Goal: Book appointment/travel/reservation

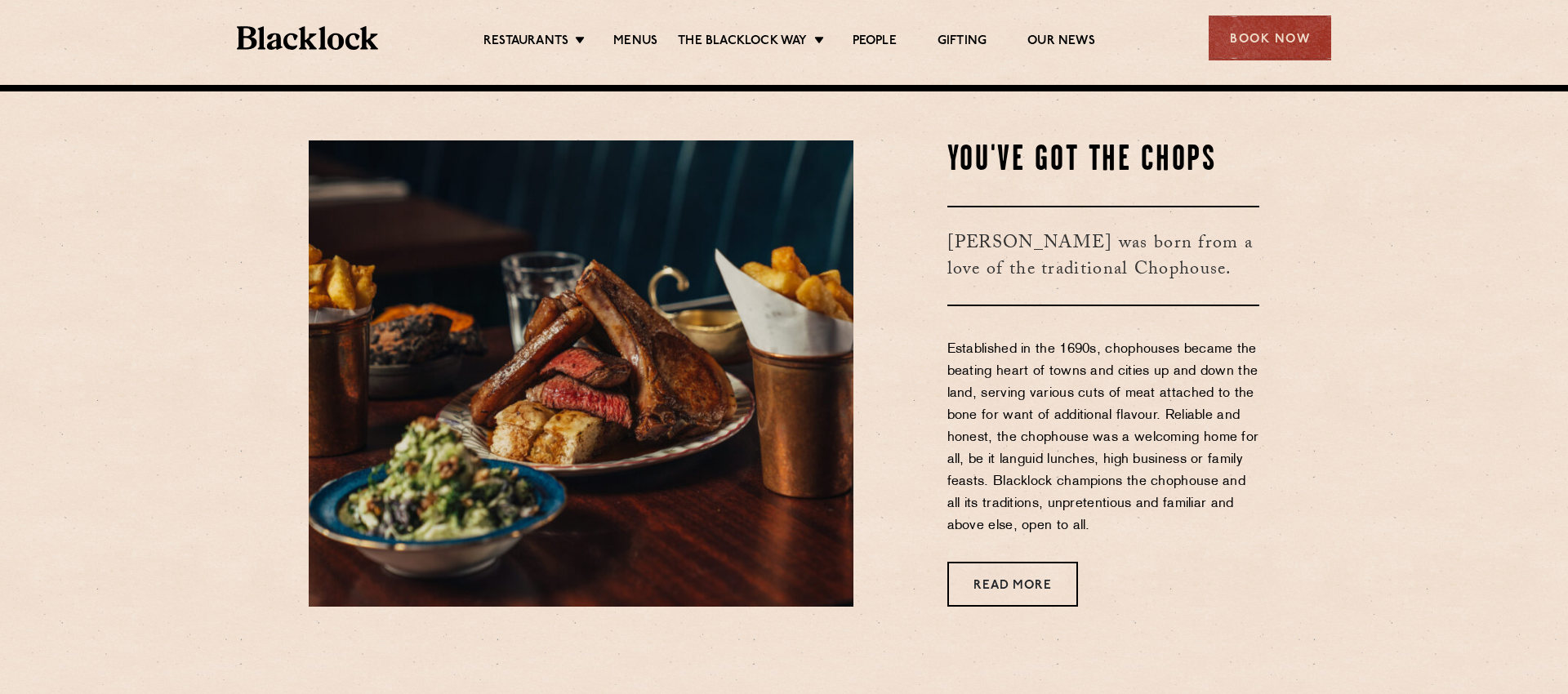
scroll to position [620, 0]
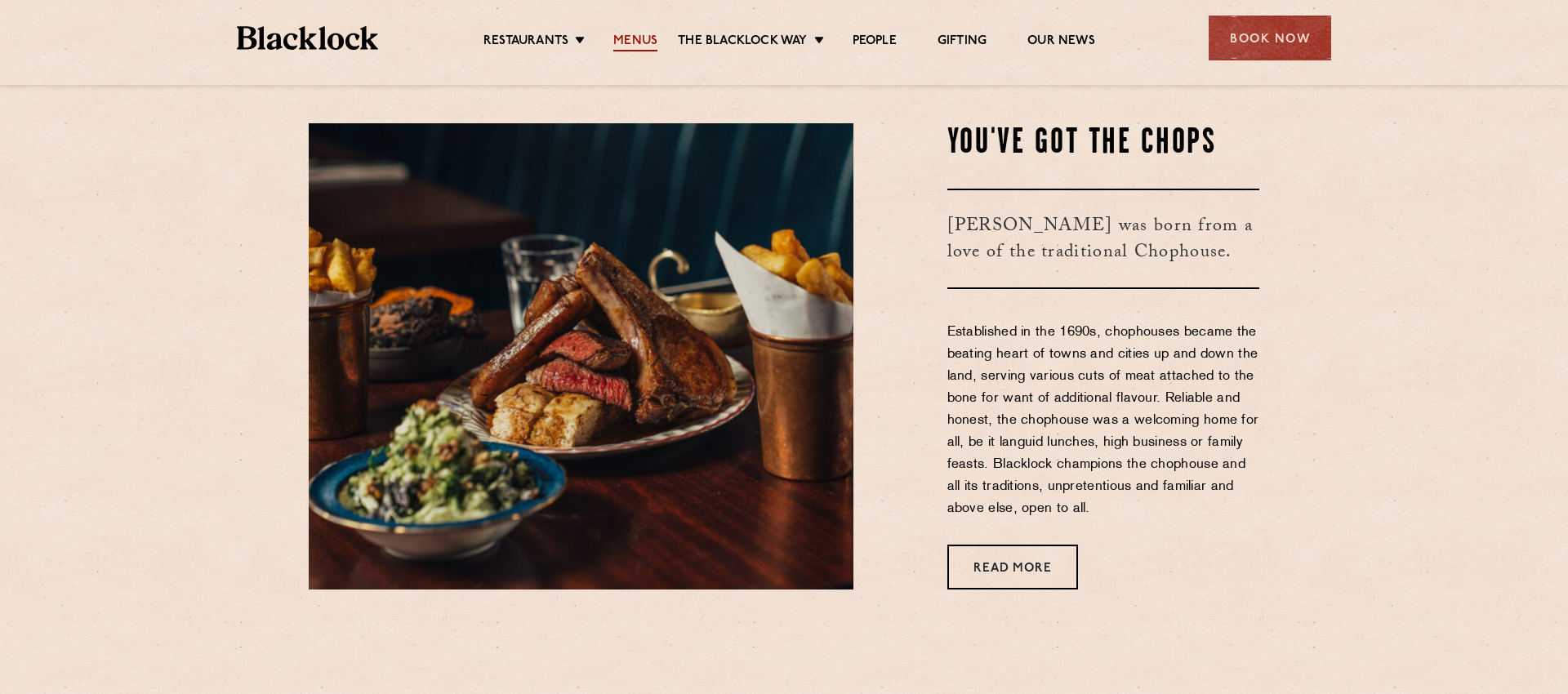
click at [638, 38] on link "Menus" at bounding box center [635, 42] width 44 height 18
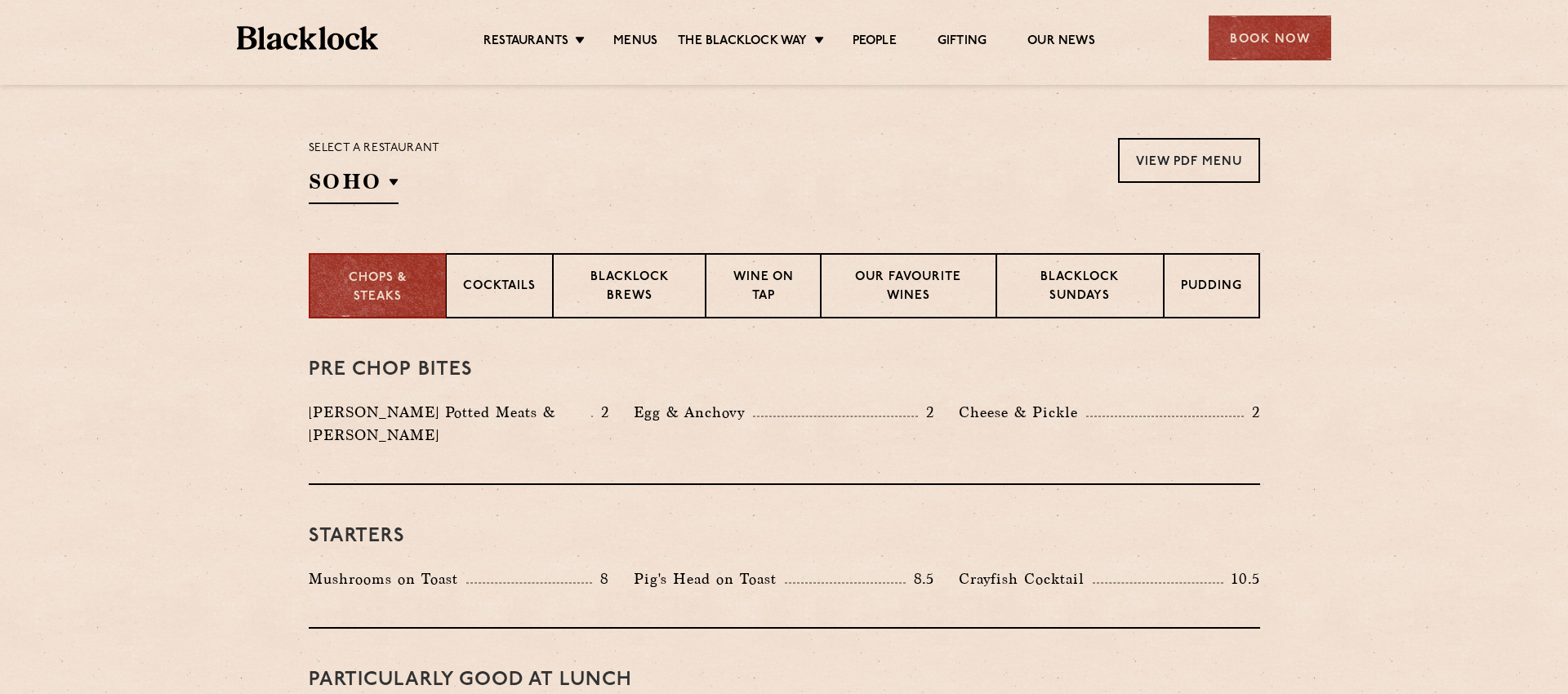
scroll to position [502, 0]
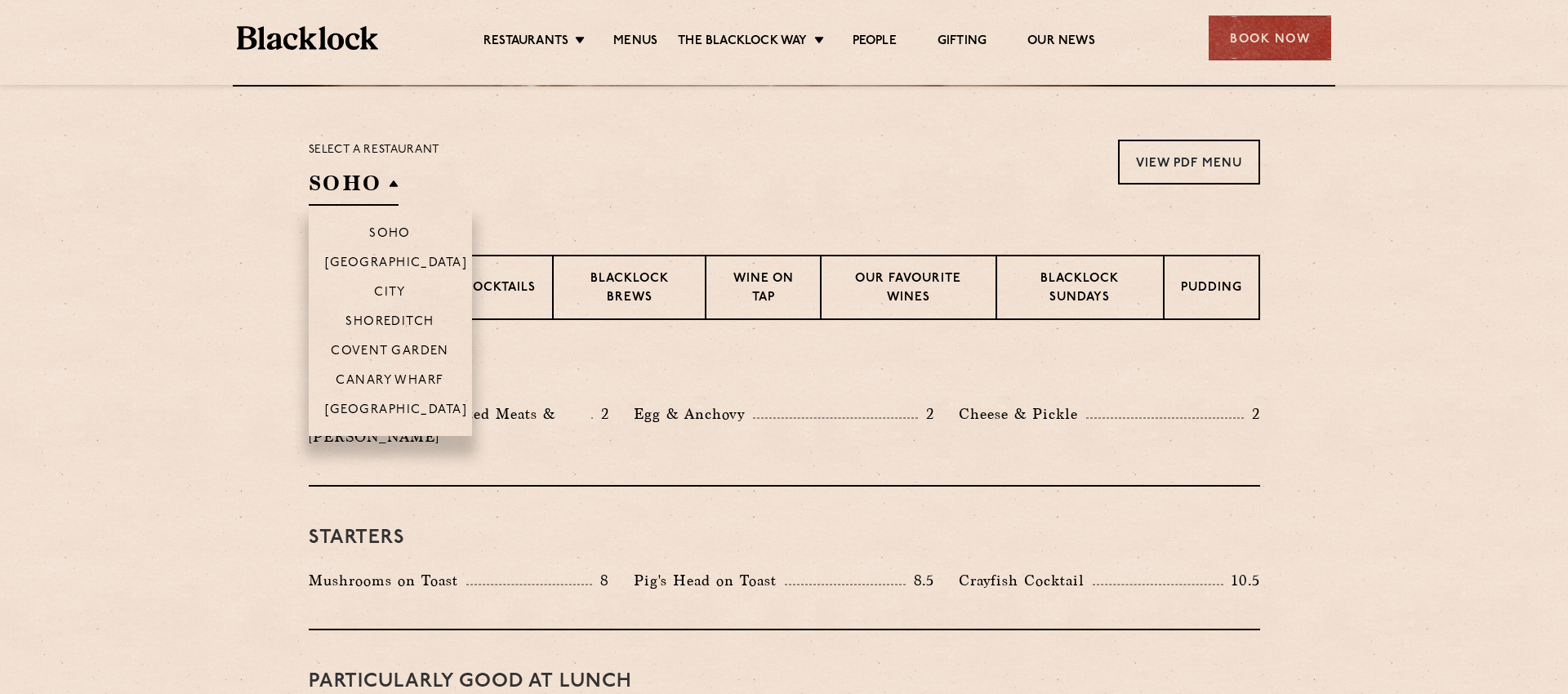
click at [376, 181] on h2 "SOHO" at bounding box center [353, 187] width 89 height 37
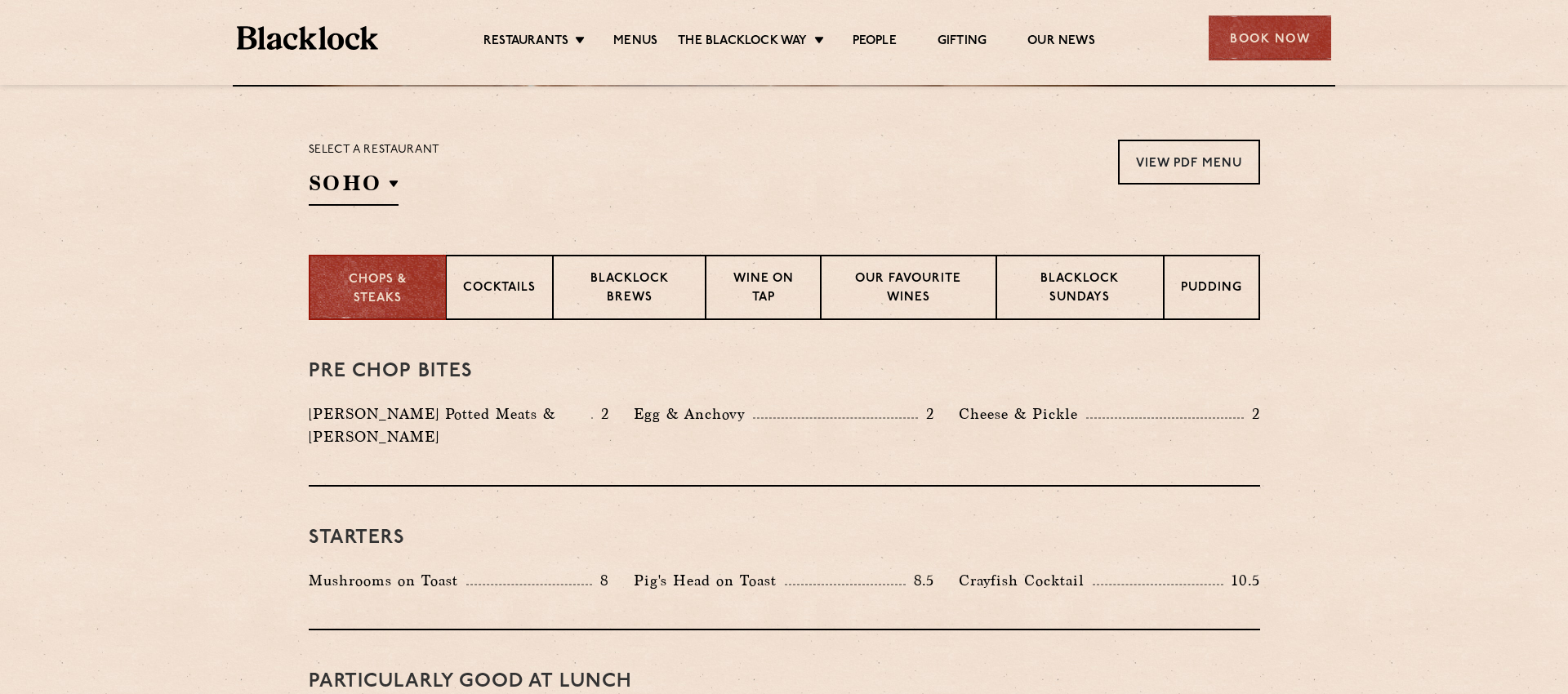
click at [205, 267] on section "Chops & Steaks Cocktails Blacklock Brews Wine on Tap Our favourite wines Blackl…" at bounding box center [784, 287] width 1568 height 65
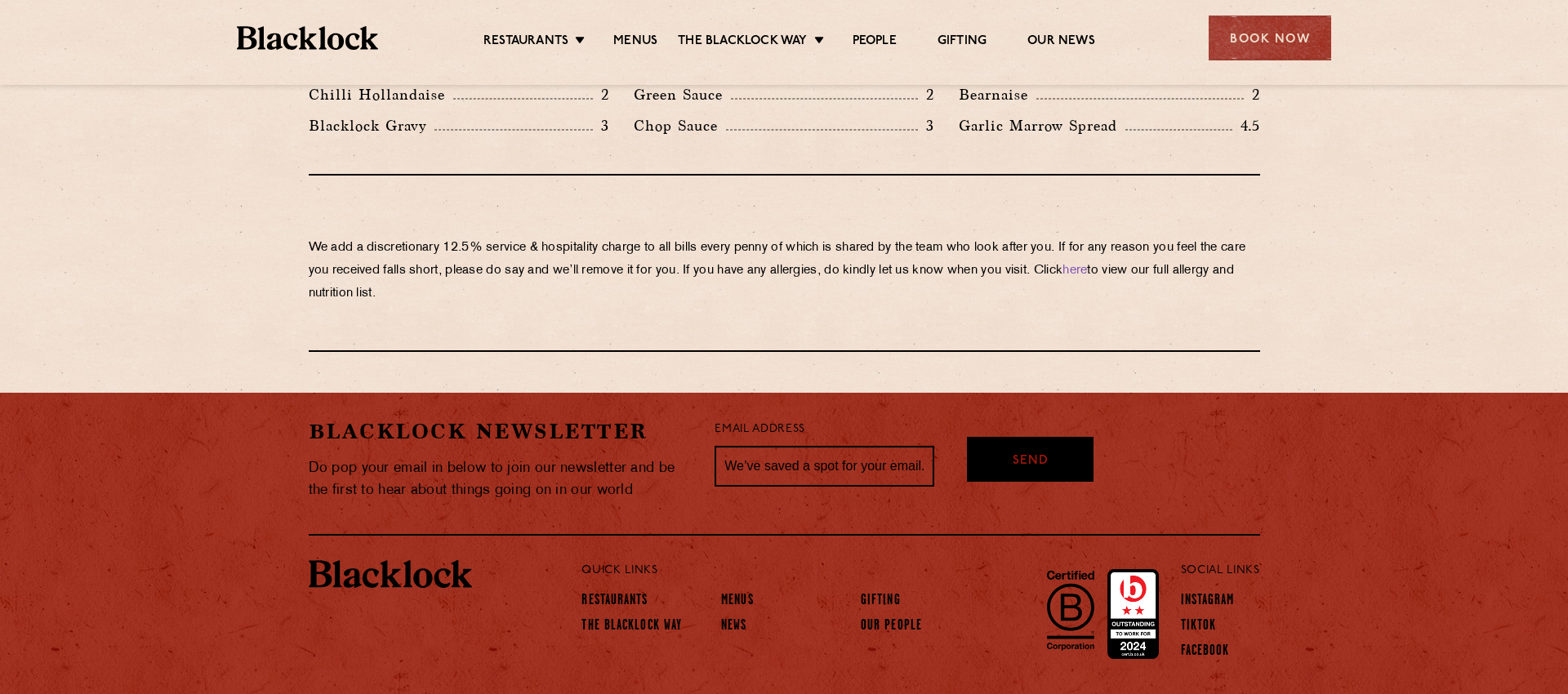
scroll to position [2833, 0]
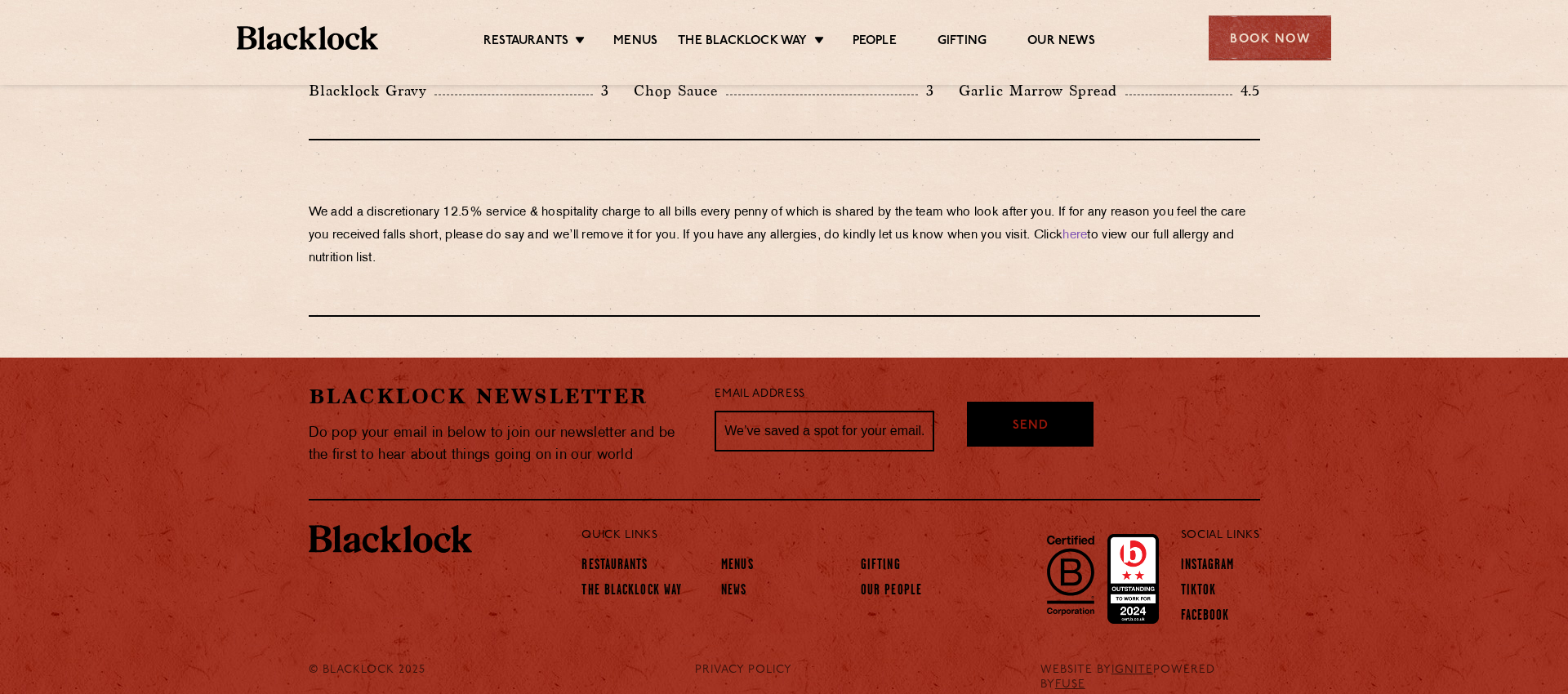
click at [1258, 16] on div "Book Now" at bounding box center [1270, 38] width 123 height 45
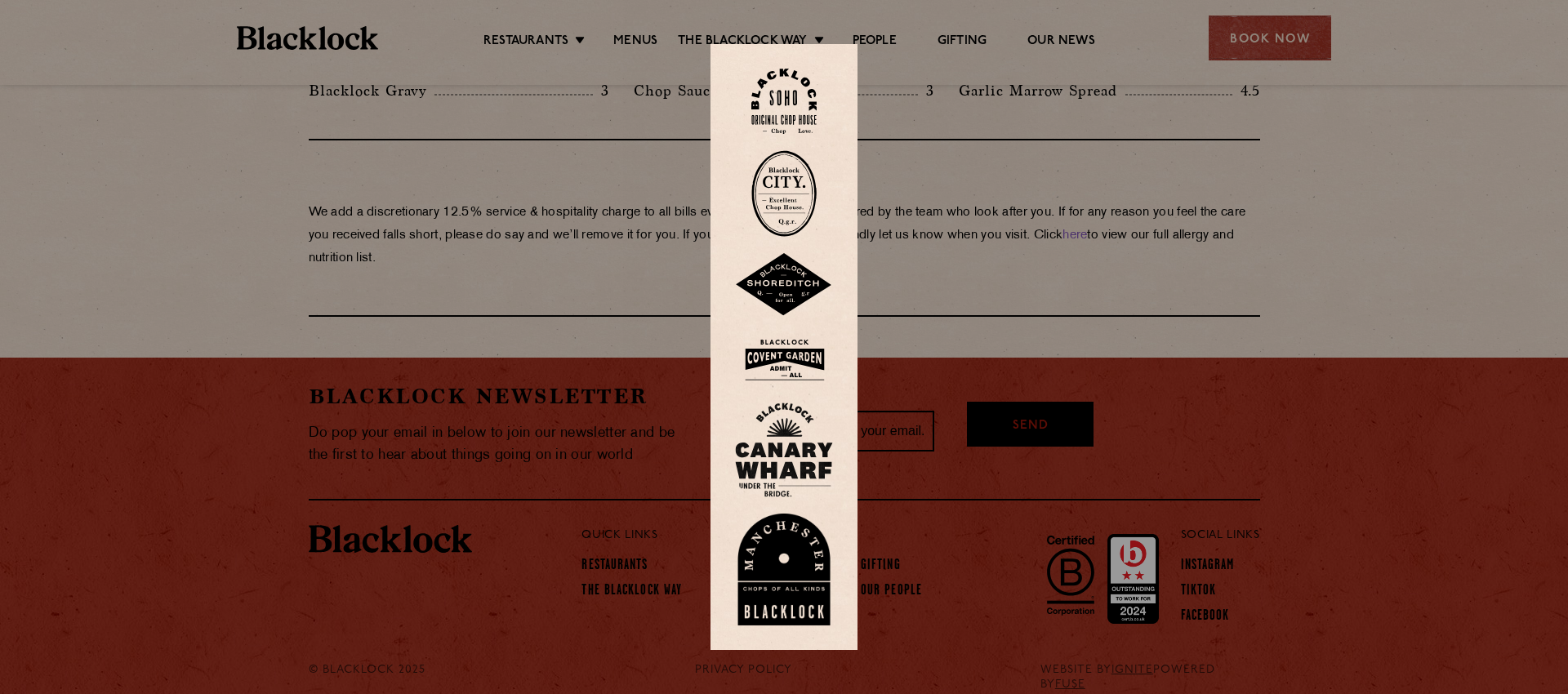
click at [798, 104] on img at bounding box center [784, 101] width 65 height 66
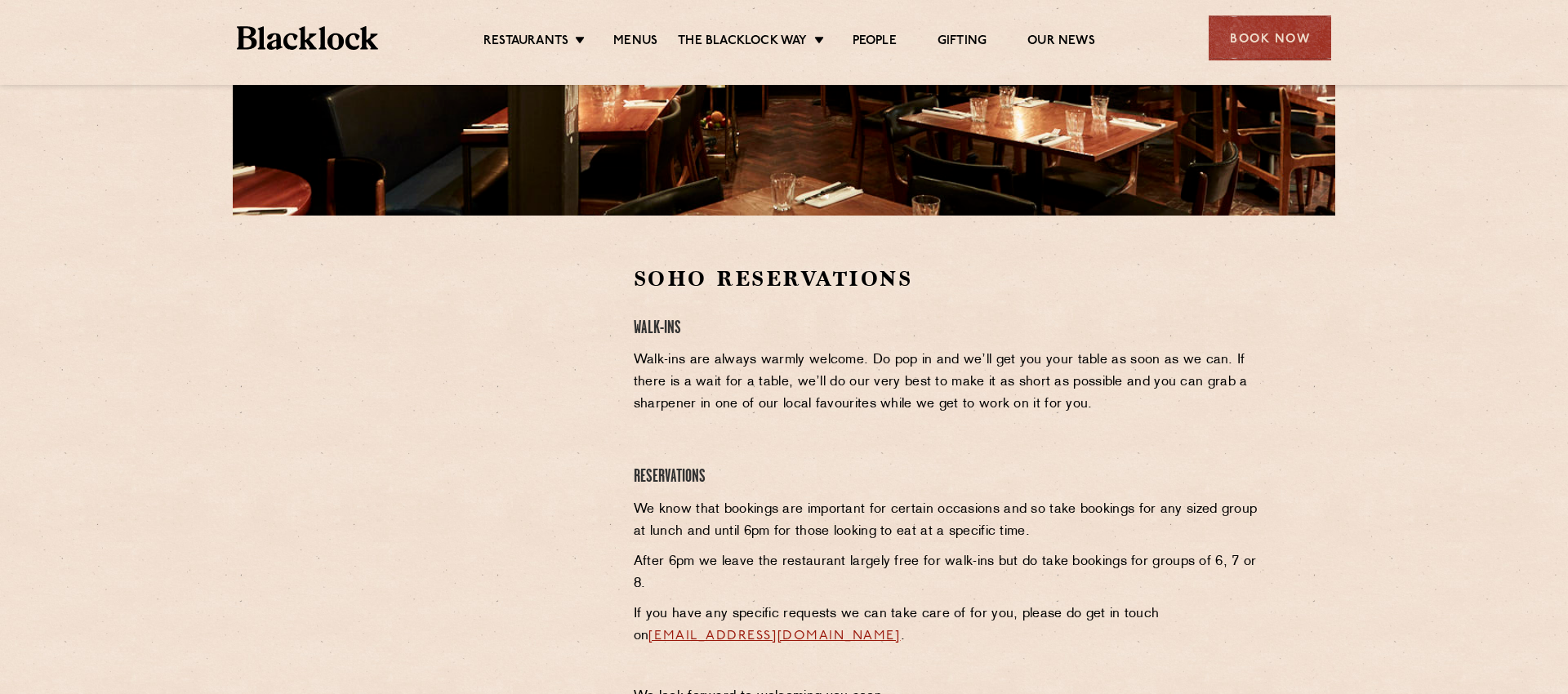
scroll to position [454, 0]
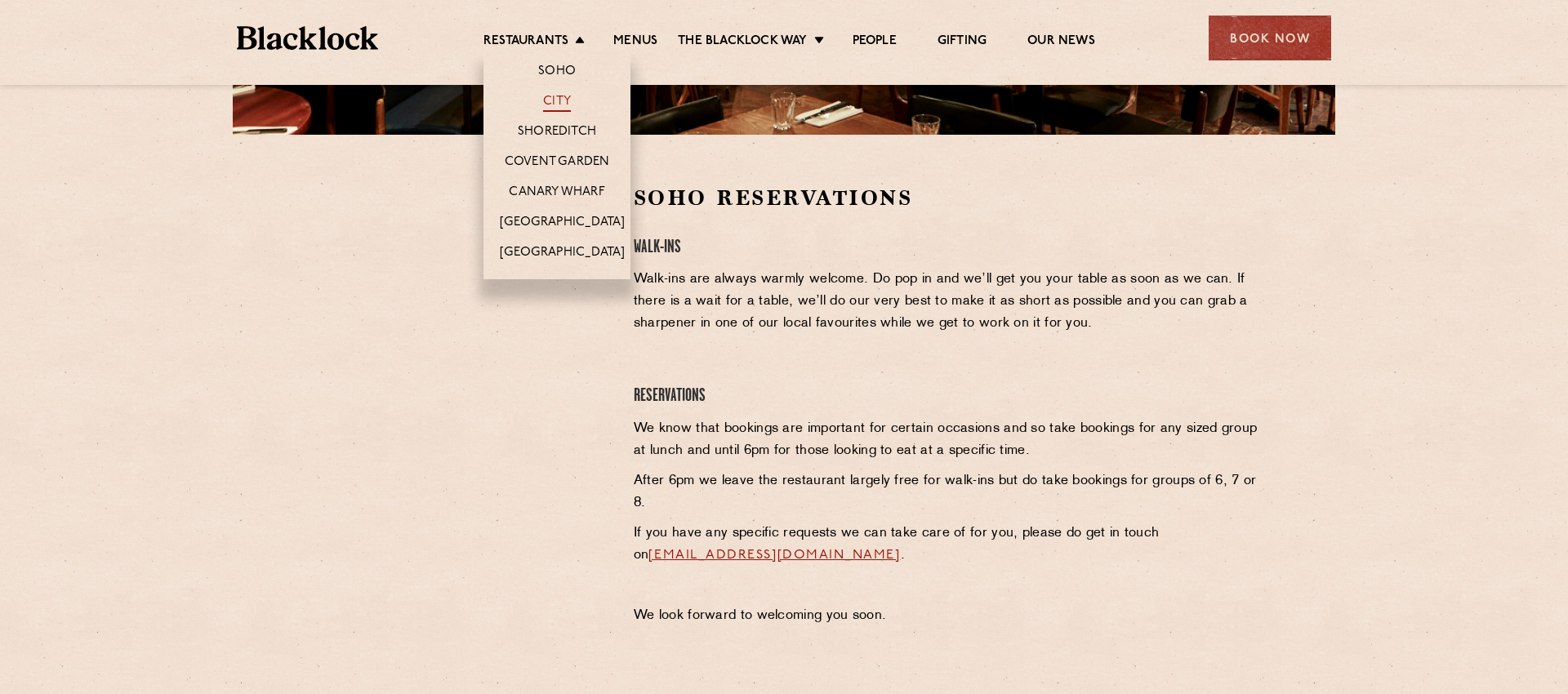
click at [551, 99] on link "City" at bounding box center [556, 103] width 28 height 18
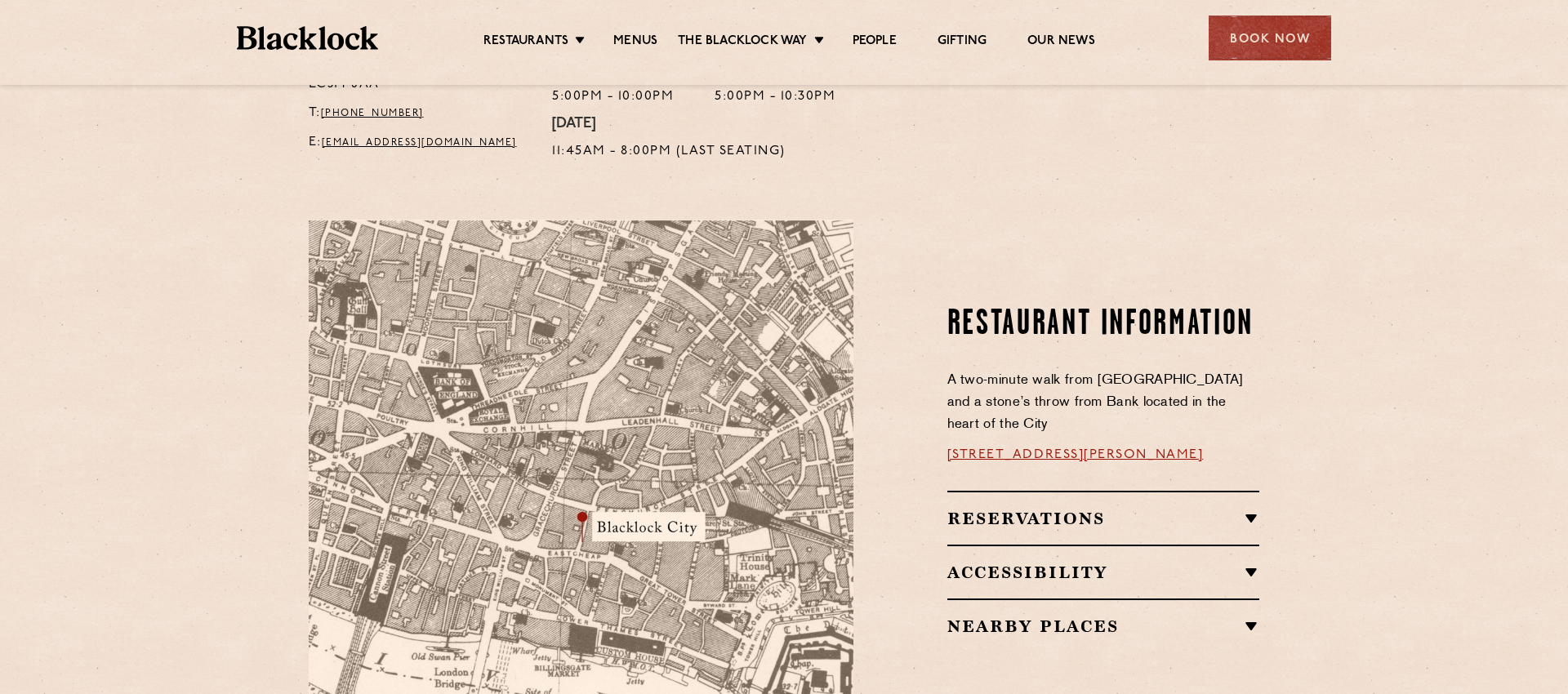
scroll to position [775, 0]
